Goal: Task Accomplishment & Management: Use online tool/utility

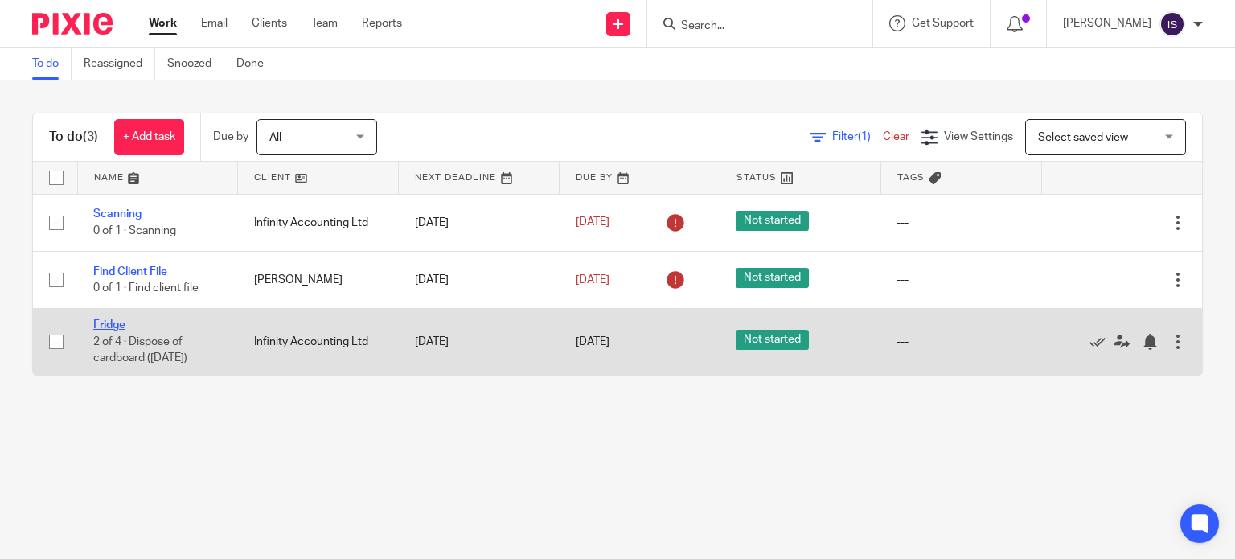
click at [120, 329] on link "Fridge" at bounding box center [109, 324] width 32 height 11
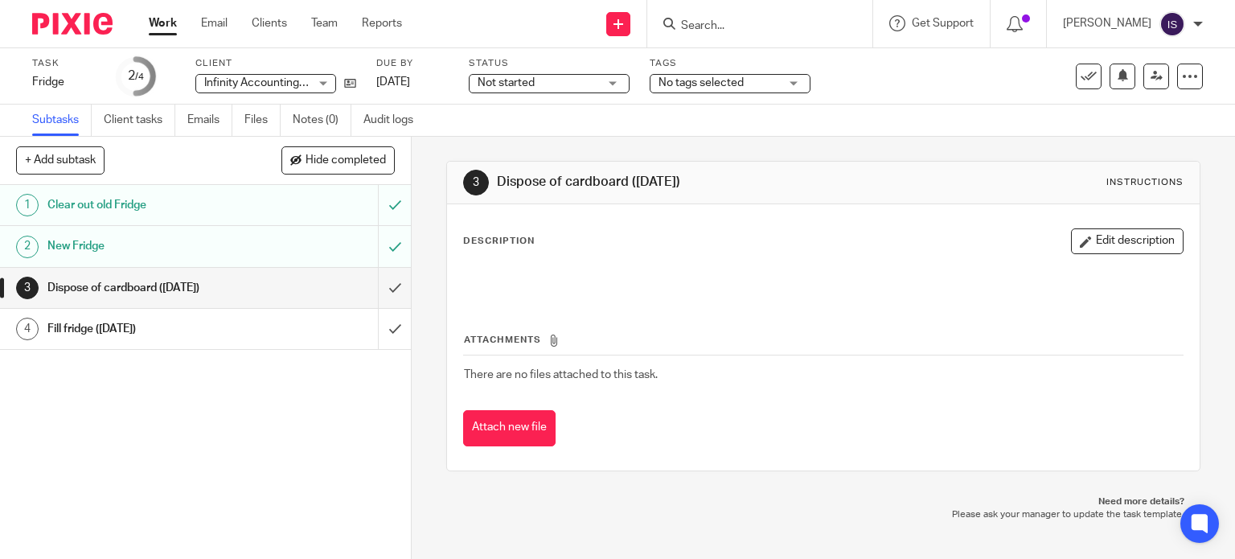
click at [210, 42] on div "Work Email Clients Team Reports Work Email Clients Team Reports Settings" at bounding box center [280, 23] width 294 height 47
click at [211, 36] on div "Work Email Clients Team Reports Work Email Clients Team Reports Settings" at bounding box center [280, 23] width 294 height 47
click at [213, 24] on link "Email" at bounding box center [214, 23] width 27 height 16
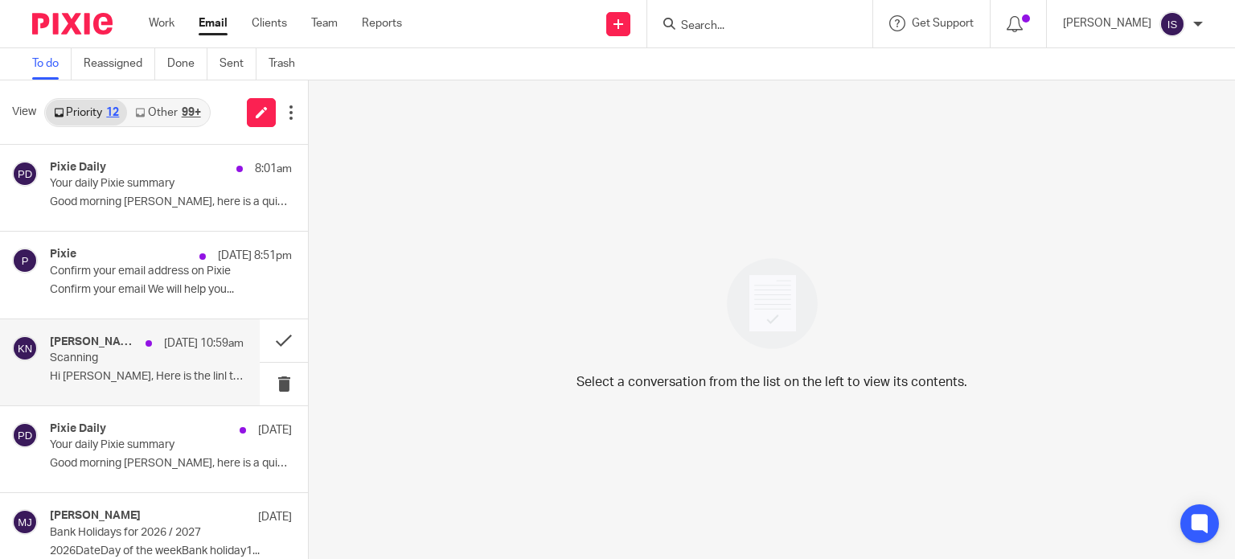
click at [121, 368] on div "[PERSON_NAME] [DATE] 10:59am Scanning Hi [PERSON_NAME], Here is the linl to dow…" at bounding box center [147, 362] width 194 height 54
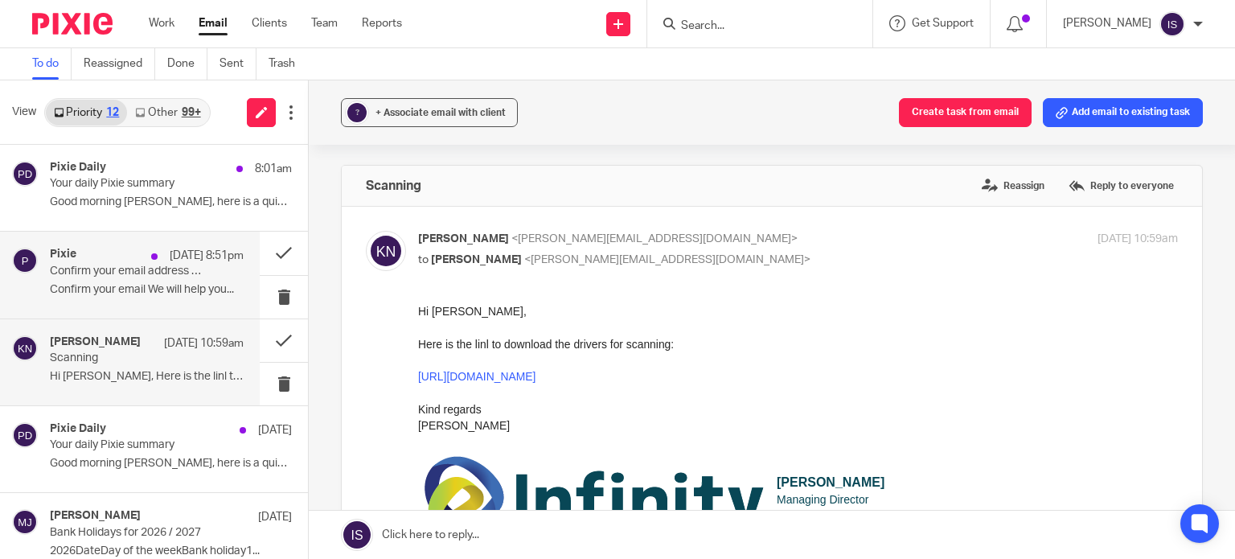
click at [125, 266] on p "Confirm your email address on Pixie" at bounding box center [127, 272] width 155 height 14
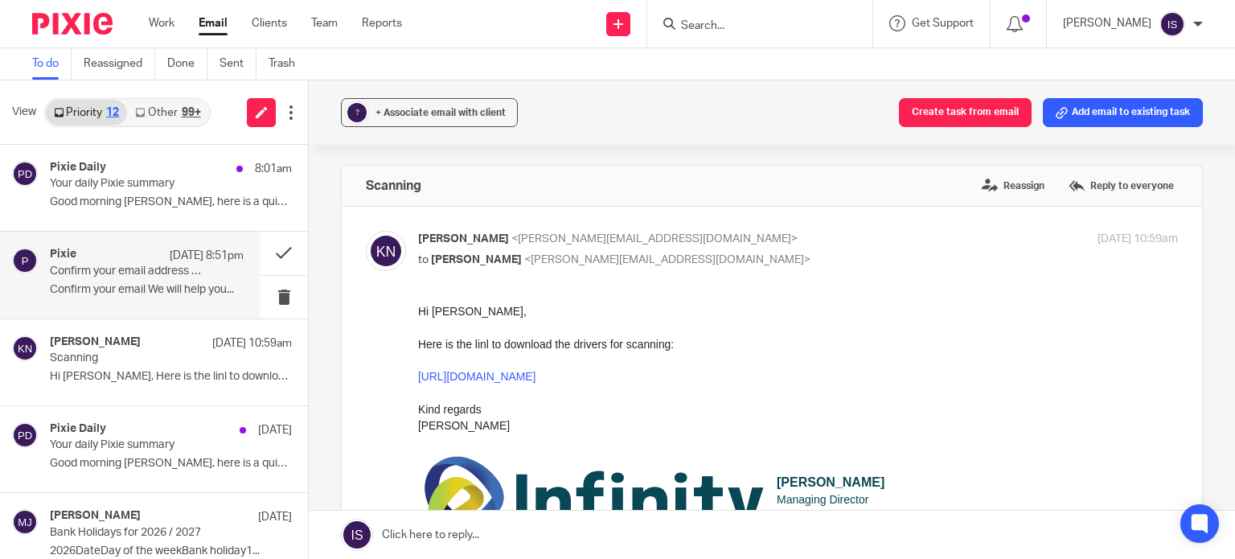
click at [133, 285] on p "Confirm your email We will help you..." at bounding box center [147, 290] width 194 height 14
click at [60, 261] on h4 "Pixie" at bounding box center [63, 255] width 27 height 14
click at [681, 243] on p "Karl Newman <karl@infinity-accounting.co.uk>" at bounding box center [671, 239] width 507 height 17
checkbox input "false"
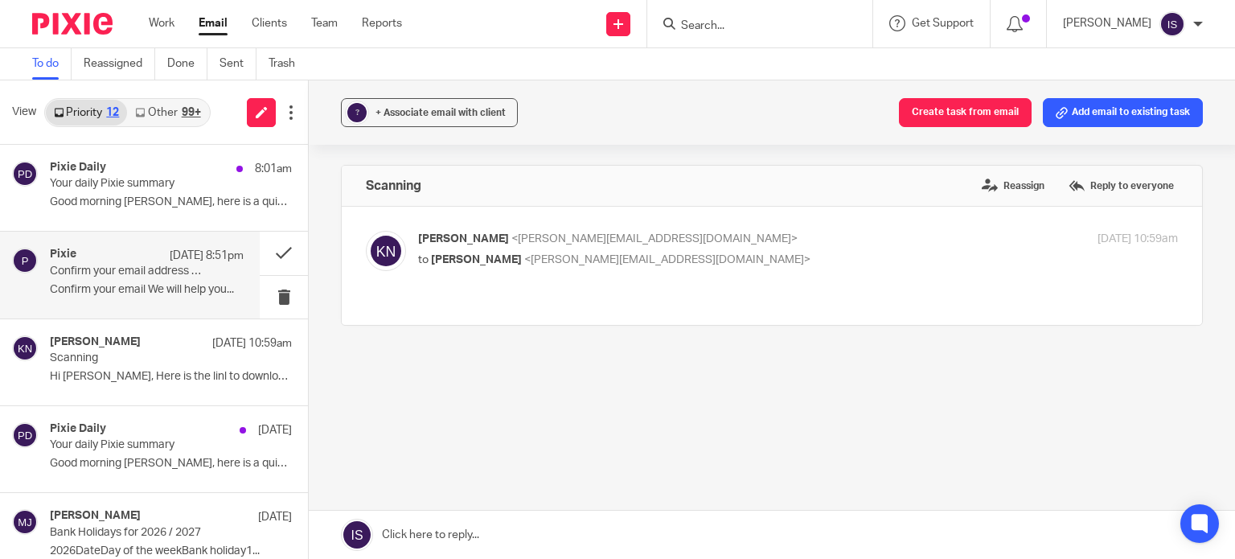
click at [135, 301] on div "Pixie 21 Sep 8:51pm Confirm your email address on Pixie Confirm your email We w…" at bounding box center [147, 275] width 194 height 54
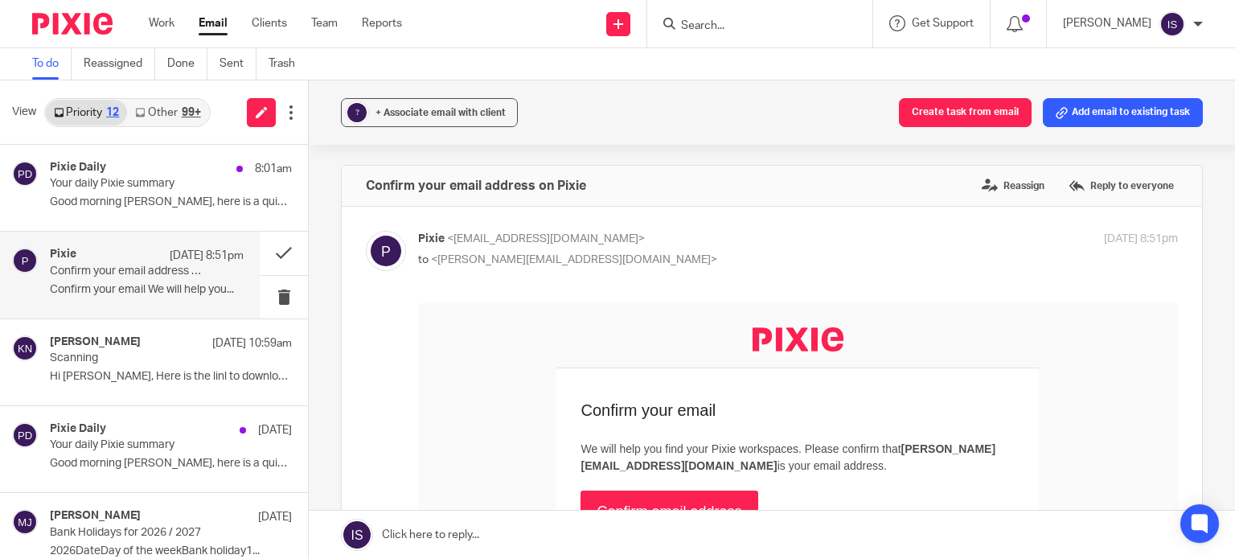
scroll to position [402, 0]
